Goal: Task Accomplishment & Management: Manage account settings

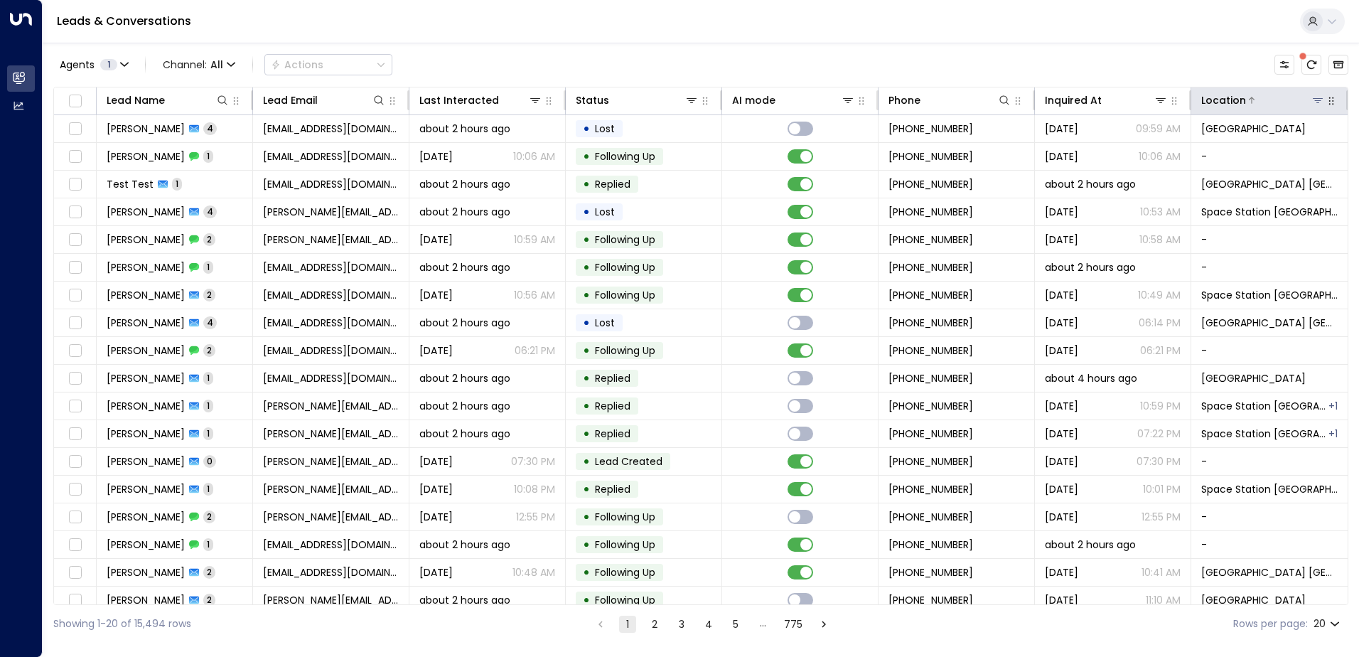
click at [1313, 95] on icon at bounding box center [1318, 100] width 11 height 11
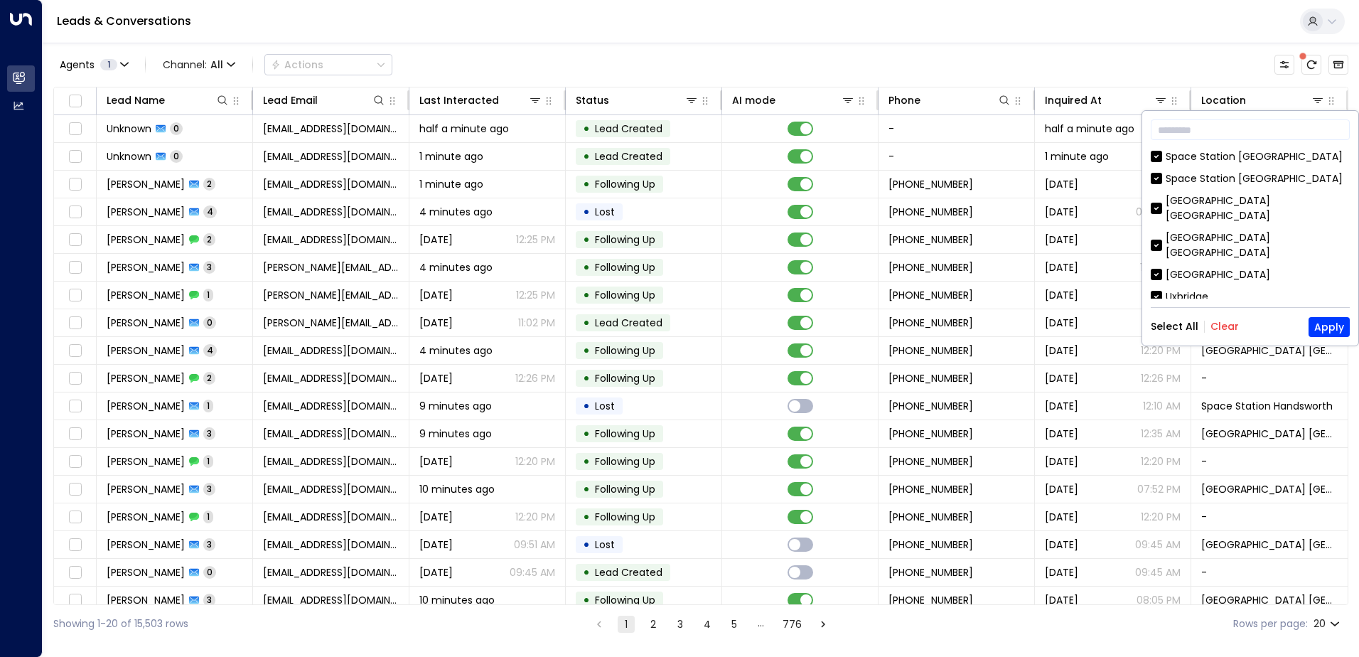
click at [1222, 322] on button "Clear" at bounding box center [1225, 326] width 28 height 11
click at [1204, 230] on div "[GEOGRAPHIC_DATA] [GEOGRAPHIC_DATA]" at bounding box center [1258, 245] width 184 height 30
click at [1322, 319] on button "Apply" at bounding box center [1329, 327] width 41 height 20
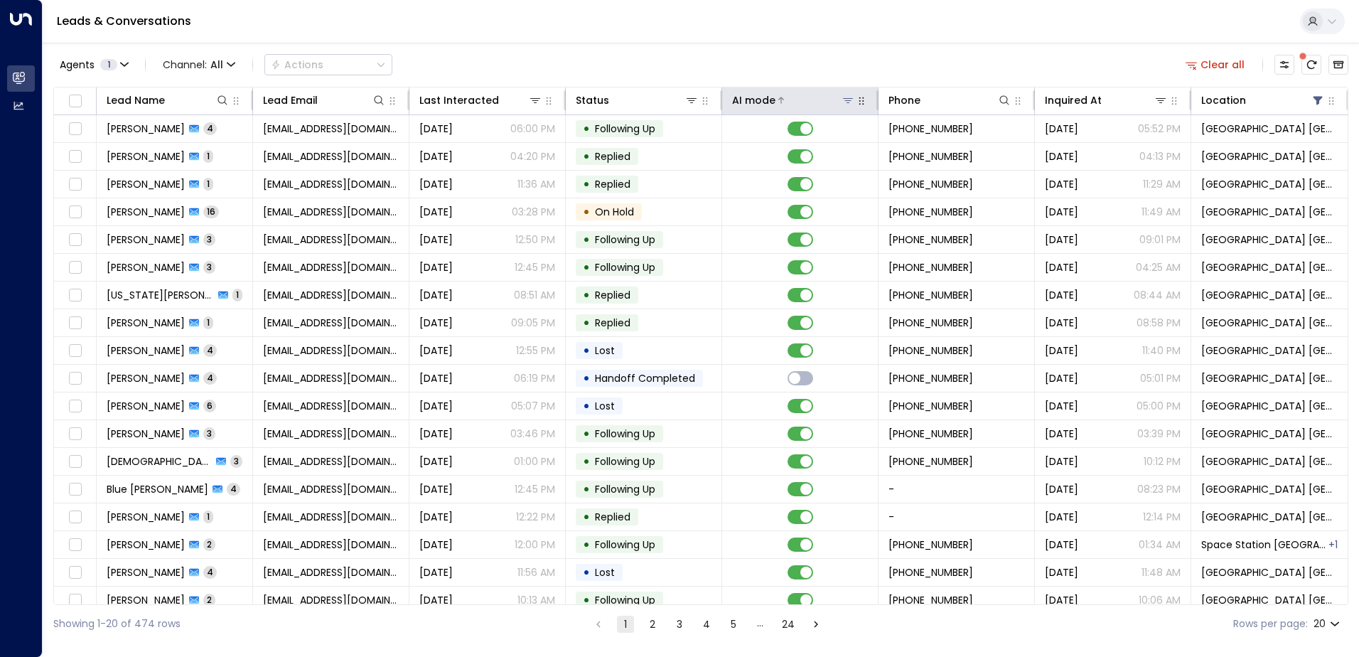
click at [846, 101] on icon at bounding box center [848, 100] width 10 height 5
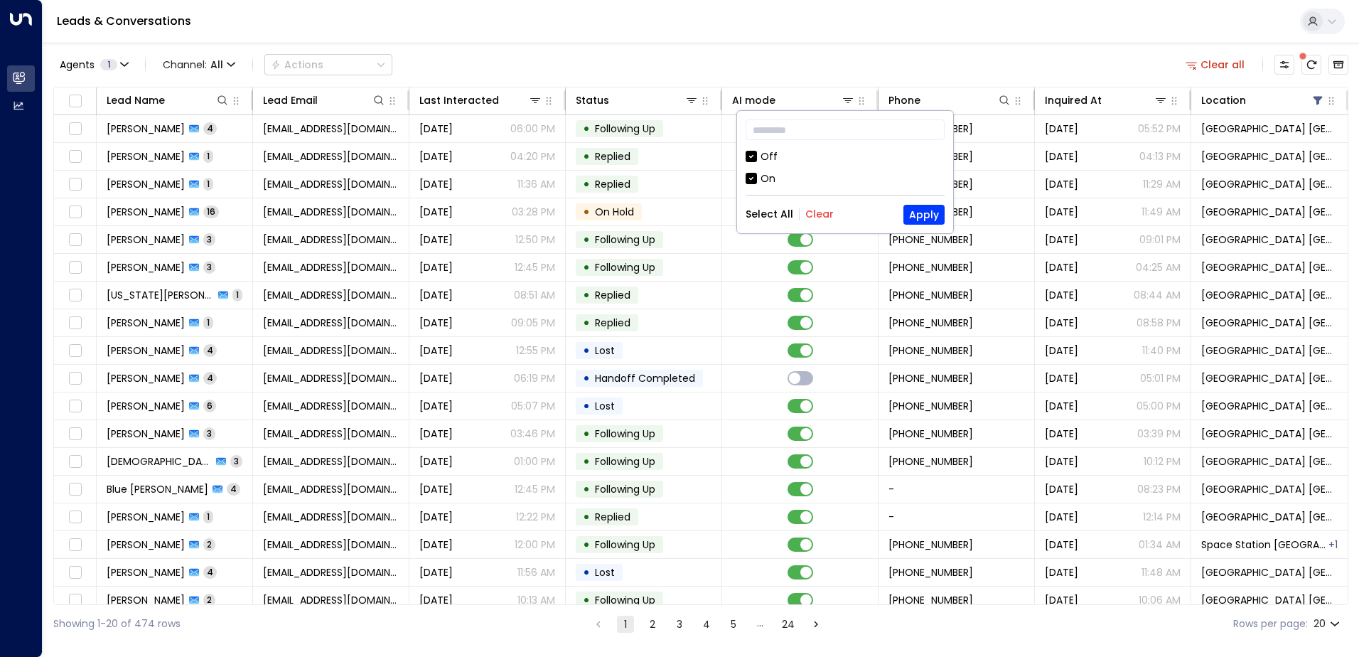
click at [759, 159] on div "Off" at bounding box center [845, 156] width 199 height 15
click at [924, 215] on button "Apply" at bounding box center [924, 215] width 41 height 20
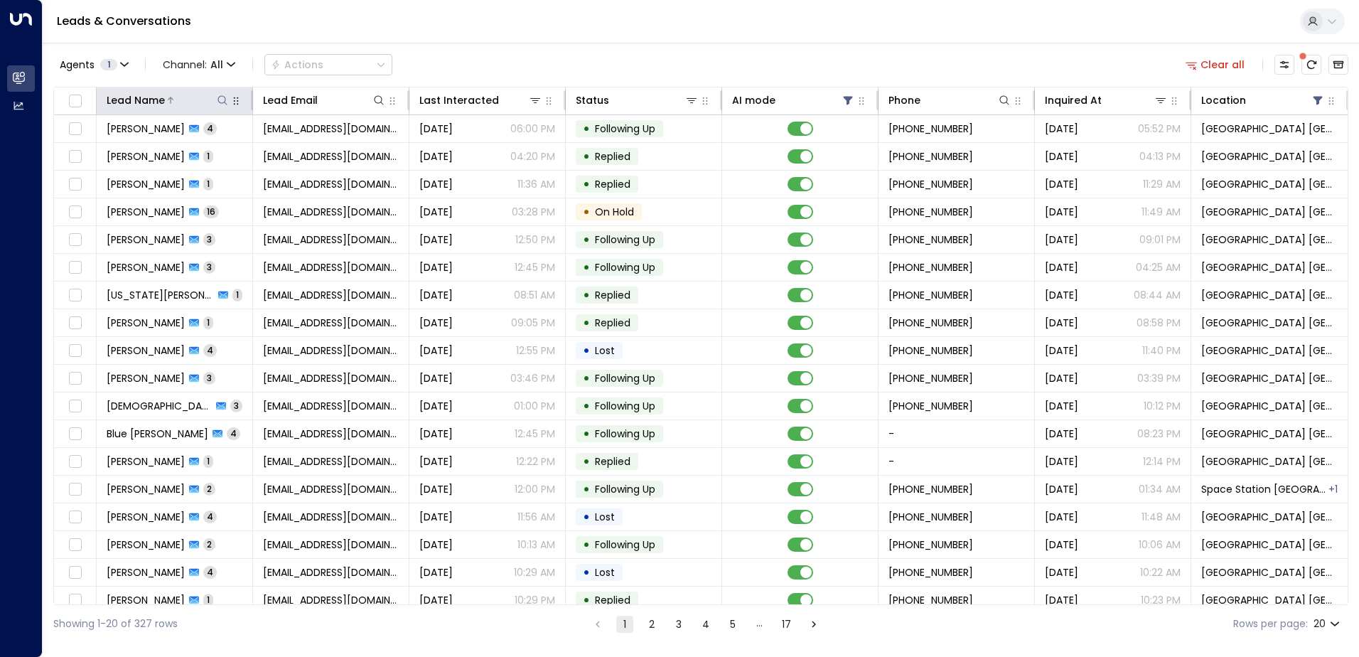
click at [219, 102] on icon at bounding box center [222, 100] width 11 height 11
type input "*****"
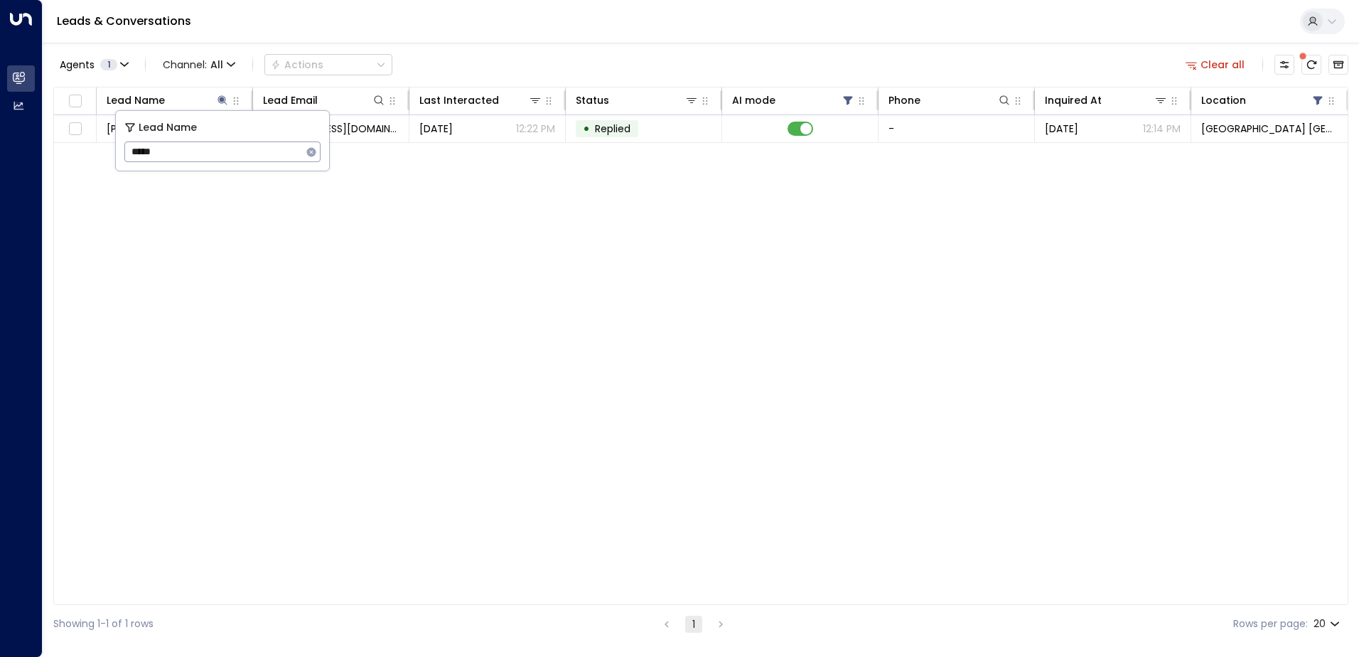
click at [445, 42] on div "Leads & Conversations" at bounding box center [701, 21] width 1317 height 43
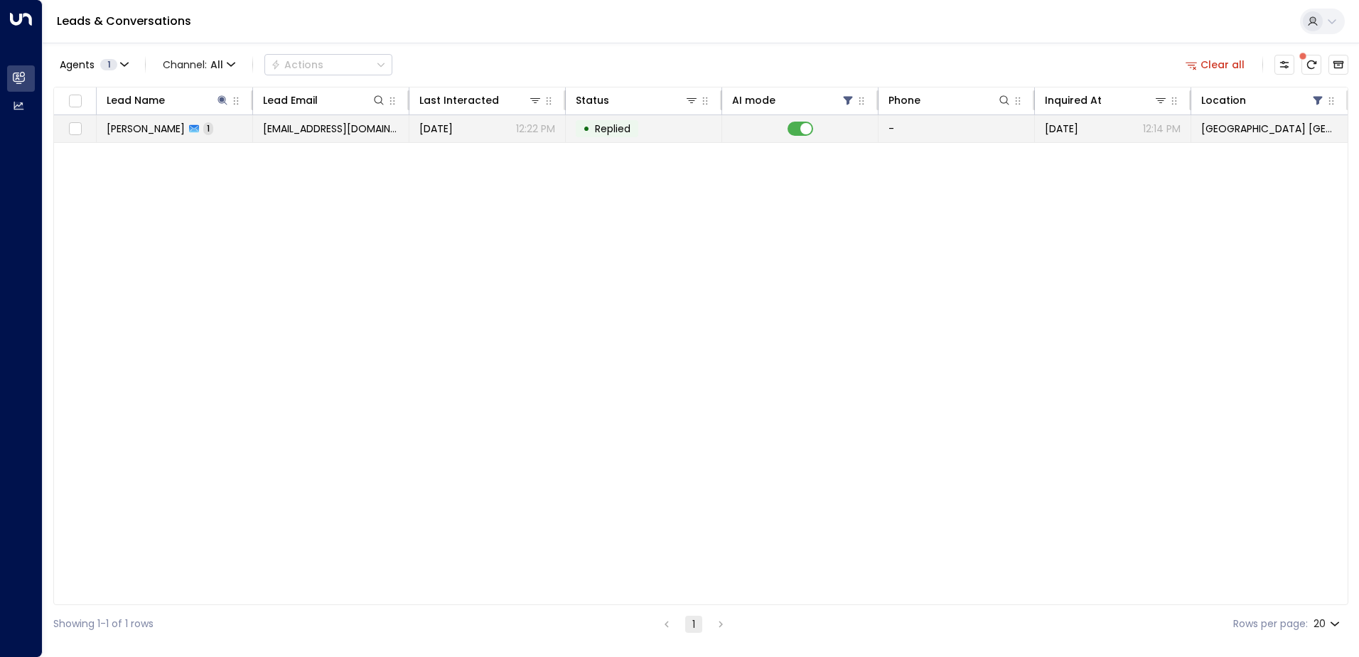
click at [166, 130] on span "[PERSON_NAME]" at bounding box center [146, 129] width 78 height 14
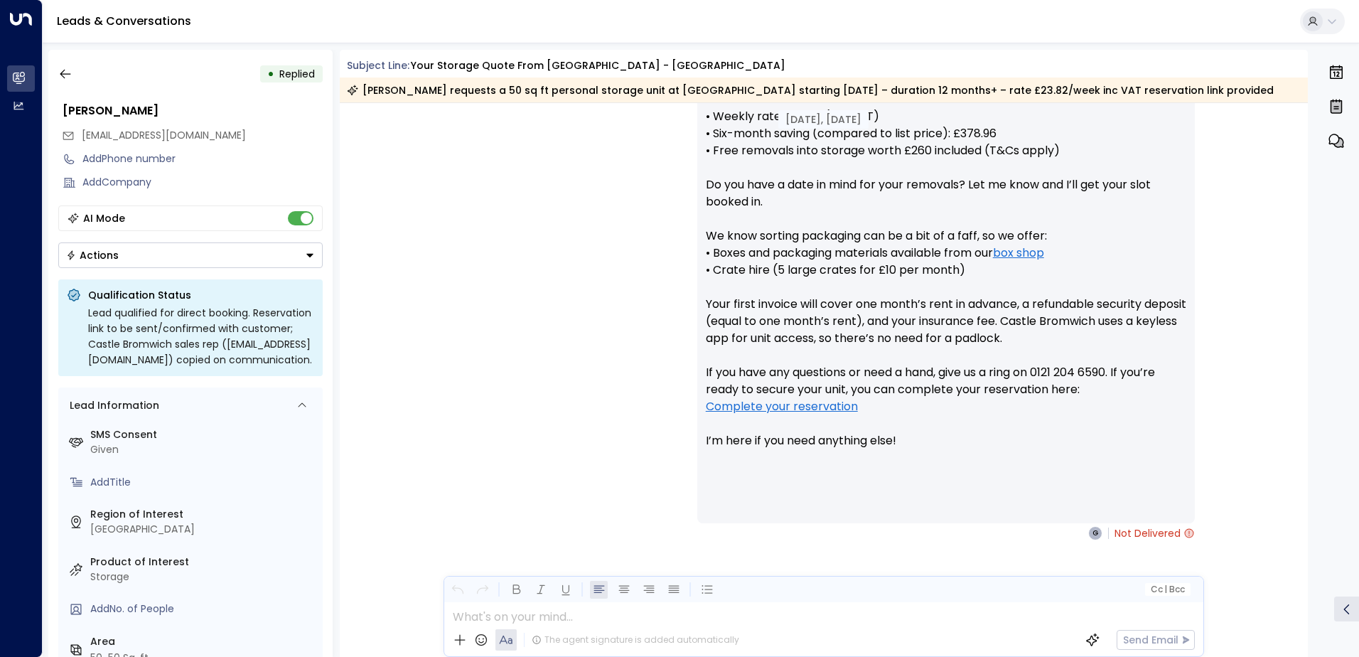
scroll to position [646, 0]
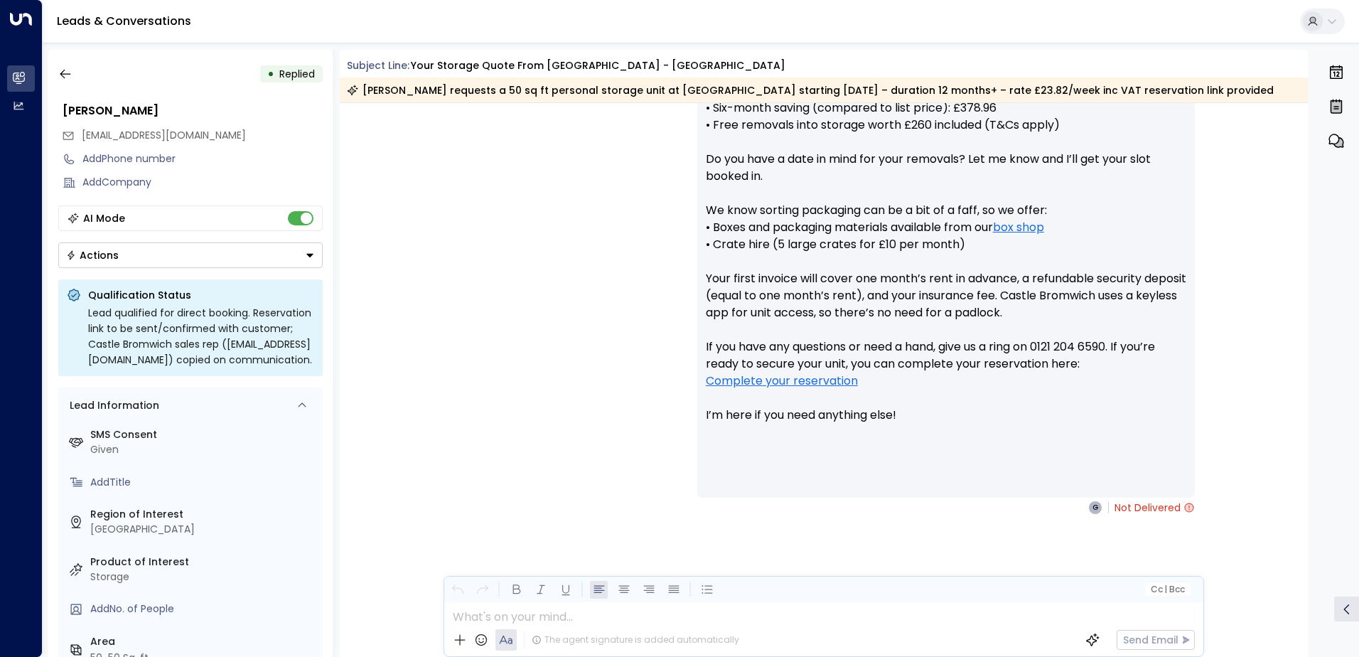
click at [178, 255] on button "Actions" at bounding box center [190, 255] width 264 height 26
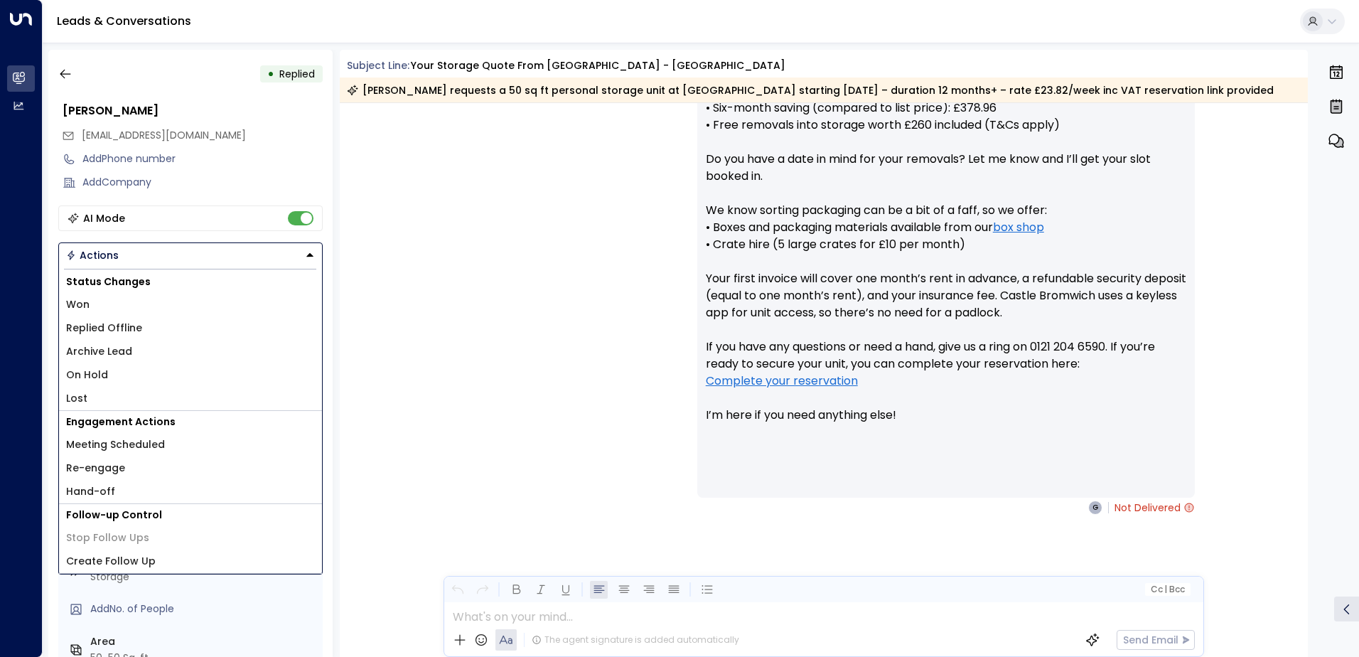
click at [88, 394] on li "Lost" at bounding box center [190, 398] width 263 height 23
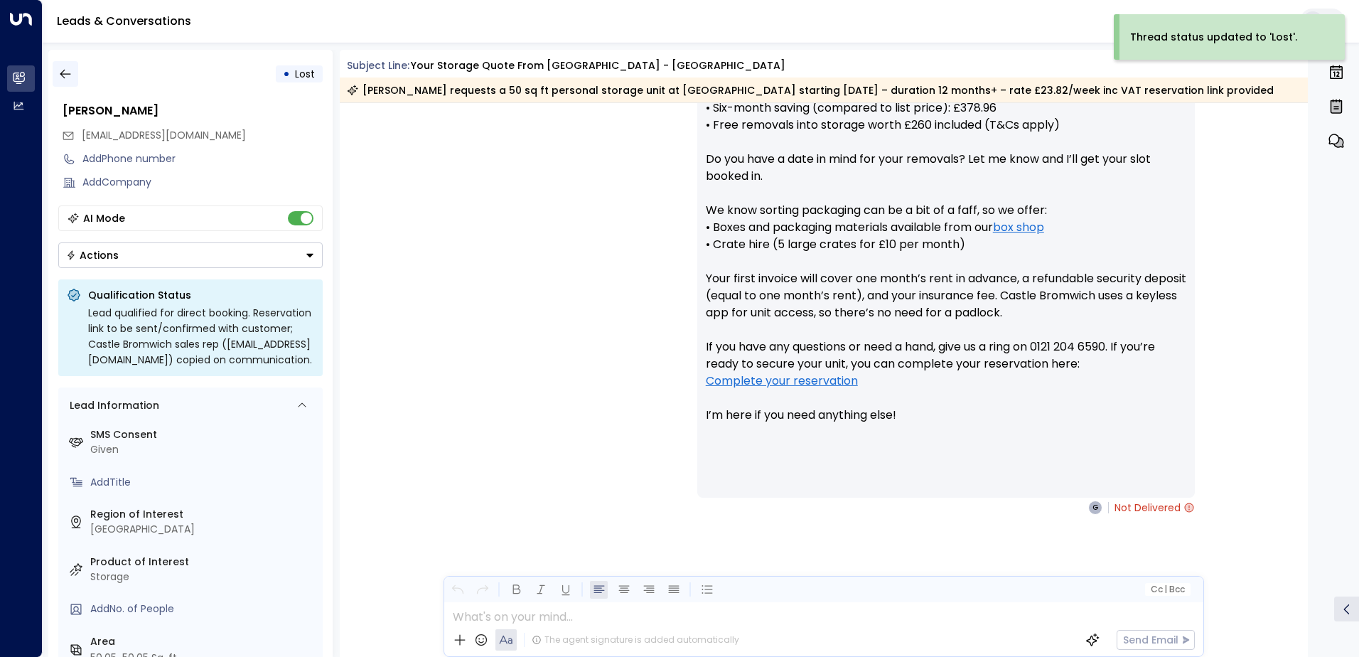
click at [65, 73] on icon "button" at bounding box center [65, 74] width 14 height 14
